Goal: Task Accomplishment & Management: Manage account settings

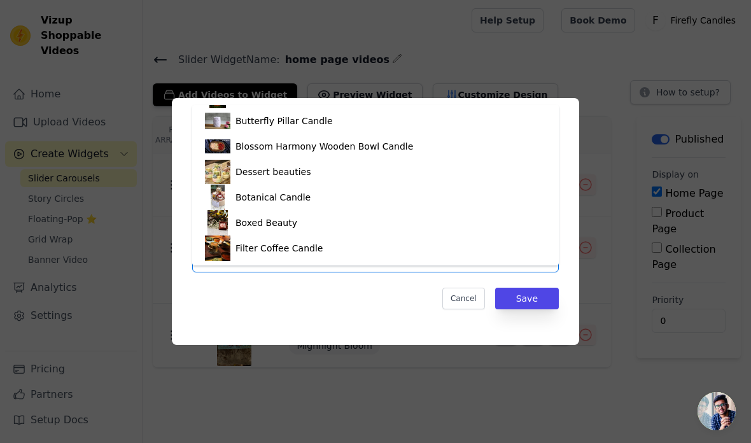
scroll to position [858, 0]
click at [460, 259] on div "Filter Coffee Candle" at bounding box center [375, 248] width 341 height 25
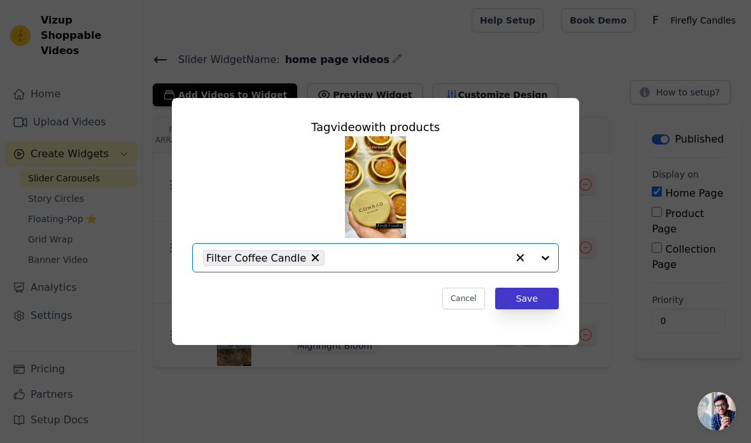
click at [536, 309] on button "Save" at bounding box center [527, 299] width 64 height 22
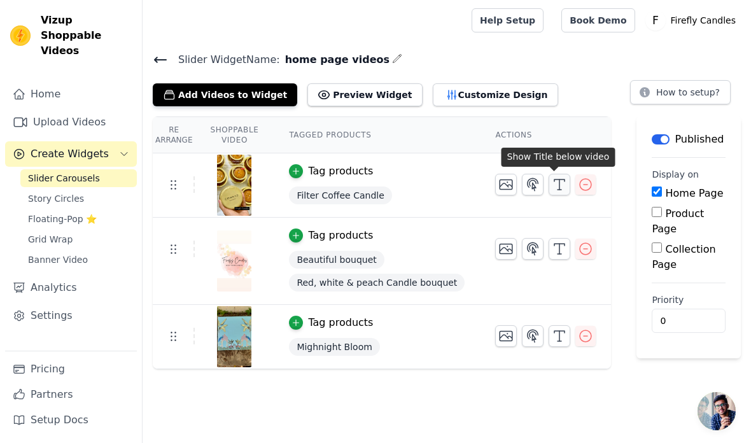
click at [558, 184] on icon "button" at bounding box center [559, 184] width 15 height 15
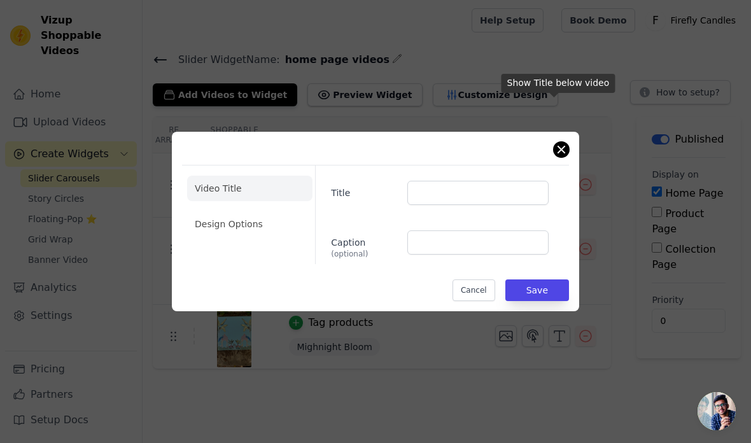
click at [567, 157] on button "Close modal" at bounding box center [561, 149] width 15 height 15
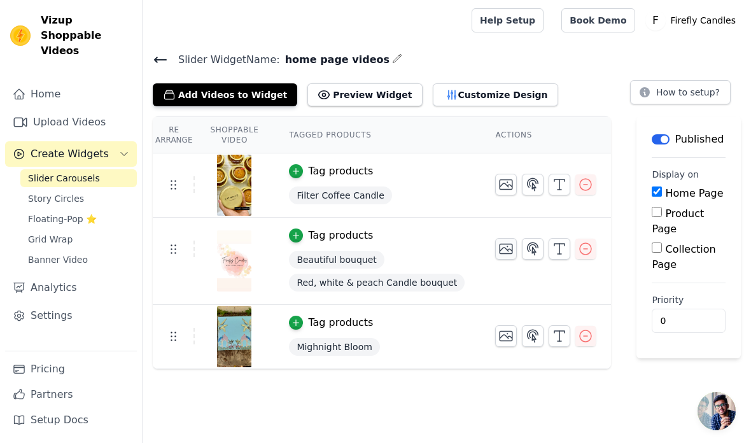
click at [502, 253] on icon "button" at bounding box center [507, 250] width 13 height 10
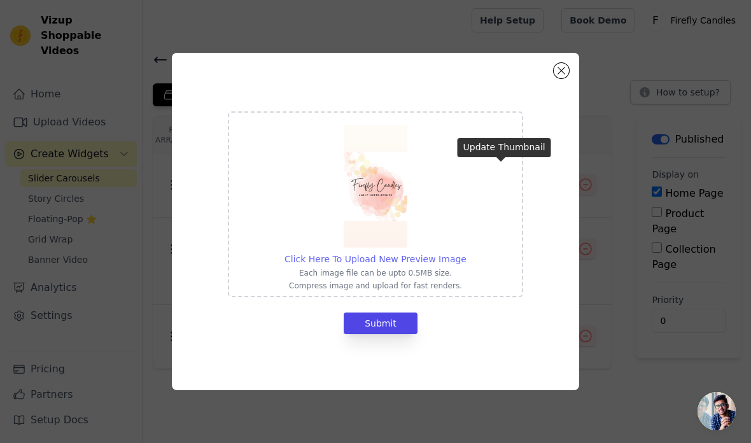
click at [377, 264] on span "Click Here To Upload New Preview Image" at bounding box center [376, 259] width 182 height 10
click at [466, 253] on input "Click Here To Upload New Preview Image Each image file can be upto 0.5MB size. …" at bounding box center [466, 252] width 1 height 1
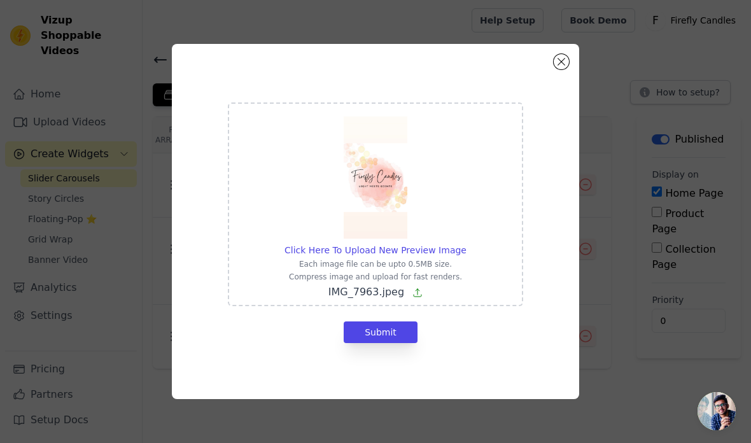
click at [420, 231] on div at bounding box center [376, 176] width 182 height 125
click at [466, 243] on input "Click Here To Upload New Preview Image Each image file can be upto 0.5MB size. …" at bounding box center [466, 243] width 1 height 1
type input "C:\fakepath\IMG_7963.jpeg"
click at [391, 343] on button "Submit" at bounding box center [381, 333] width 74 height 22
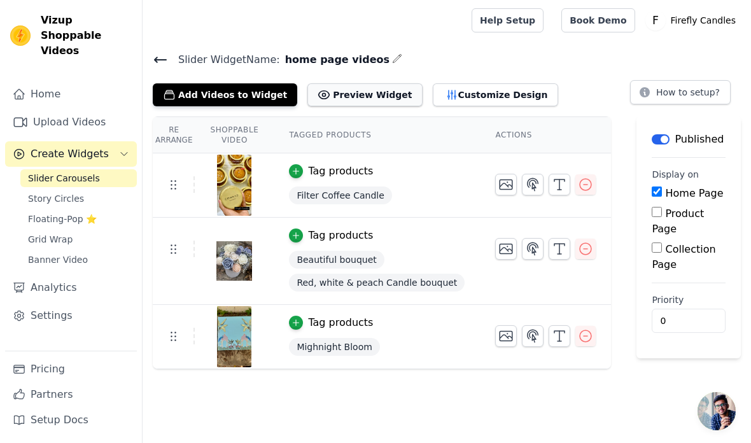
click at [364, 96] on button "Preview Widget" at bounding box center [365, 94] width 115 height 23
